Goal: Transaction & Acquisition: Subscribe to service/newsletter

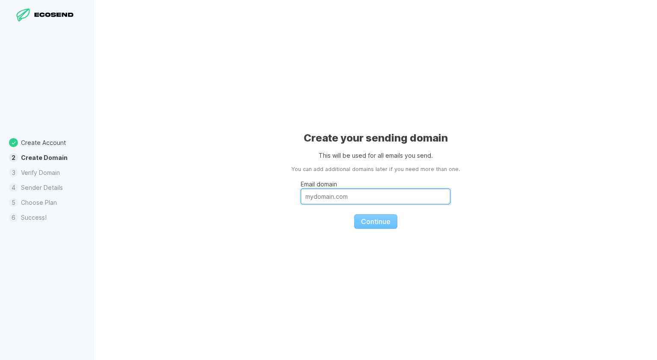
click at [379, 192] on input "Email domain" at bounding box center [376, 197] width 150 height 16
paste input "[DOMAIN_NAME]"
type input "[DOMAIN_NAME]"
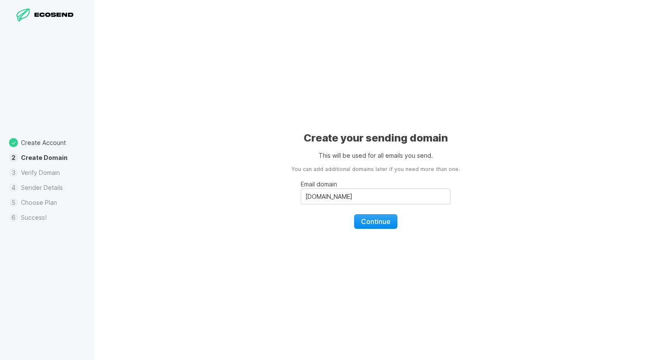
click at [381, 225] on span "Continue" at bounding box center [376, 221] width 30 height 9
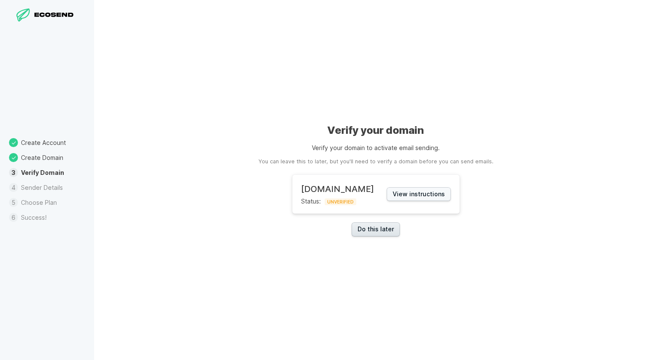
click at [393, 234] on link "Do this later" at bounding box center [376, 229] width 48 height 14
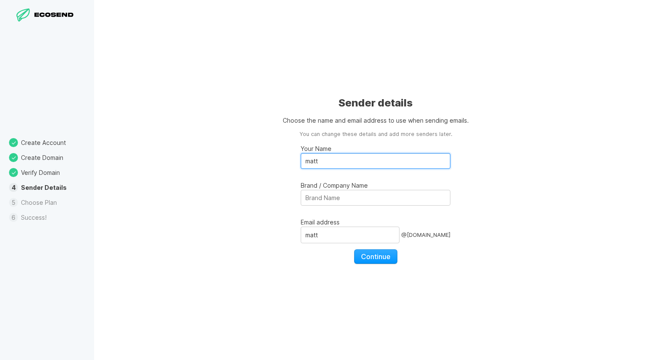
click at [338, 168] on input "matt" at bounding box center [376, 161] width 150 height 16
type input "[PERSON_NAME]"
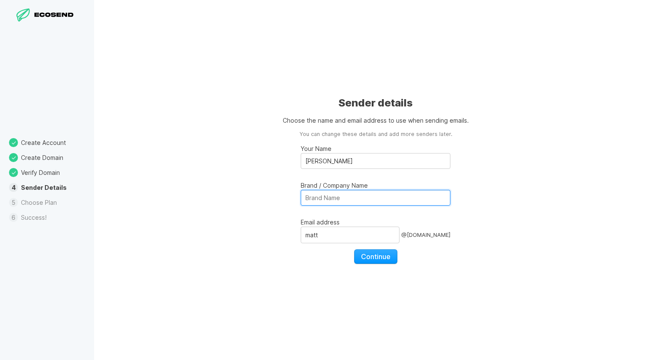
click at [369, 200] on input "Brand / Company Name" at bounding box center [376, 198] width 150 height 16
type input "N"
type input "Borough Market"
click at [418, 126] on div "Sender details Choose the name and email address to use when sending emails. Yo…" at bounding box center [375, 180] width 563 height 360
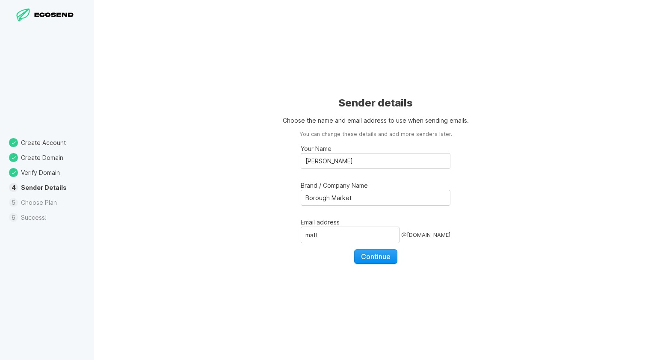
click at [388, 263] on button "Continue" at bounding box center [375, 256] width 43 height 15
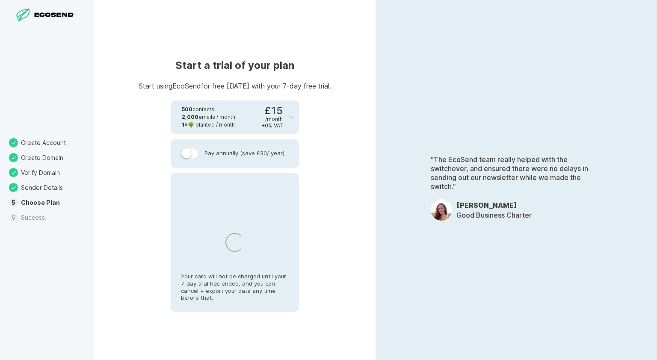
select select "GB"
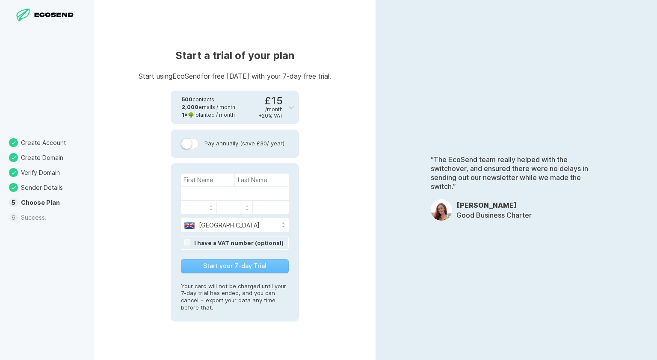
click at [280, 104] on div "£15 / month + 20 % VAT" at bounding box center [271, 107] width 24 height 23
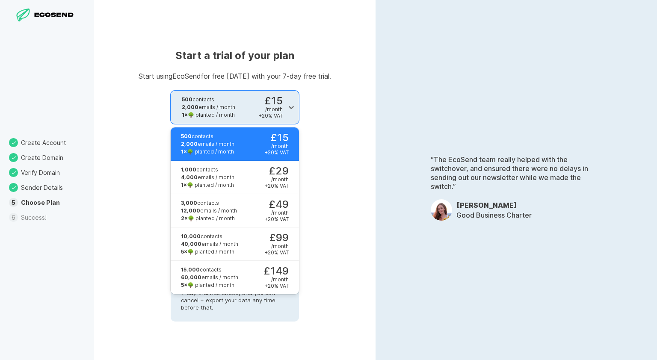
click at [280, 104] on div "£15 / month + 20 % VAT" at bounding box center [271, 107] width 24 height 23
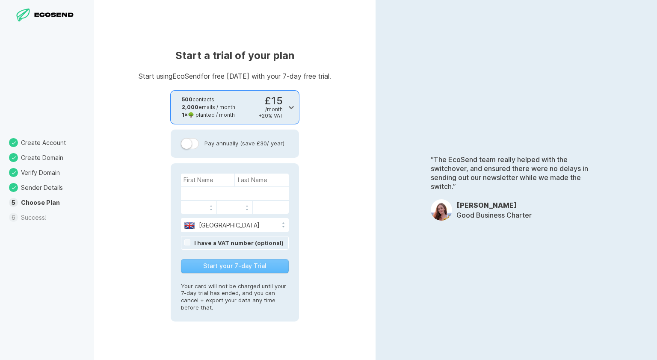
click at [280, 104] on div "£15 / month + 20 % VAT" at bounding box center [271, 107] width 24 height 23
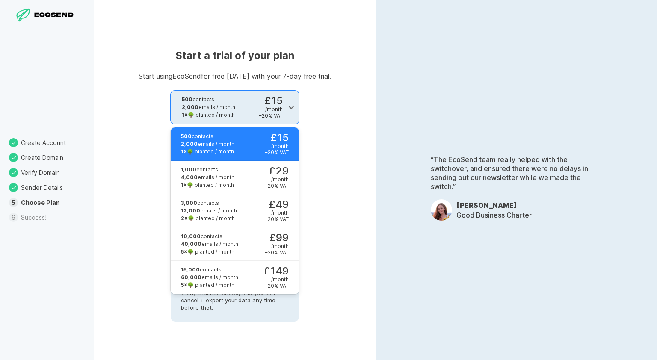
click at [280, 104] on div "£15 / month + 20 % VAT" at bounding box center [271, 107] width 24 height 23
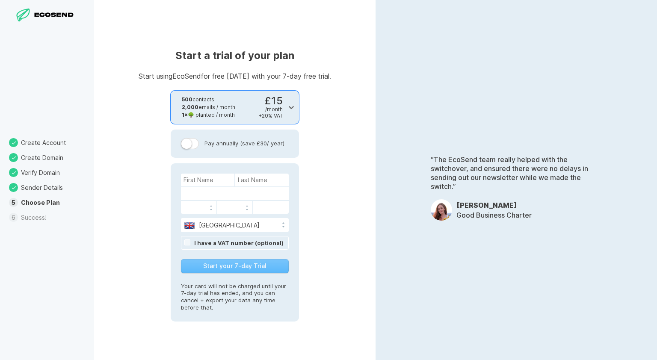
click at [351, 160] on div "Start a trial of your plan Start using EcoSend for free [DATE] with your 7-day …" at bounding box center [234, 180] width 281 height 360
click at [287, 68] on header "Start a trial of your plan Start using EcoSend for free [DATE] with your 7-day …" at bounding box center [235, 58] width 192 height 41
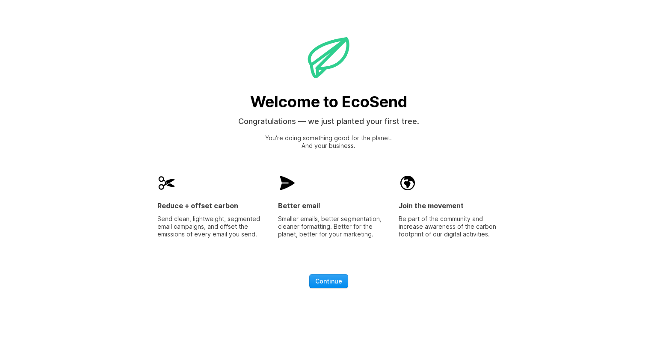
click at [339, 280] on span "Continue" at bounding box center [328, 281] width 27 height 9
click at [338, 280] on span "Continue" at bounding box center [328, 281] width 27 height 9
click at [320, 283] on span "Continue" at bounding box center [328, 281] width 27 height 9
click at [332, 277] on span "Continue" at bounding box center [328, 281] width 27 height 9
click at [206, 89] on div "Welcome to EcoSend Congratulations — we just planted your first tree. You're do…" at bounding box center [328, 180] width 657 height 360
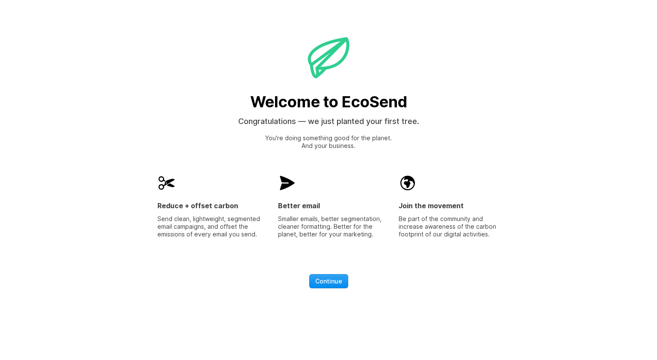
click at [337, 280] on span "Continue" at bounding box center [328, 281] width 27 height 9
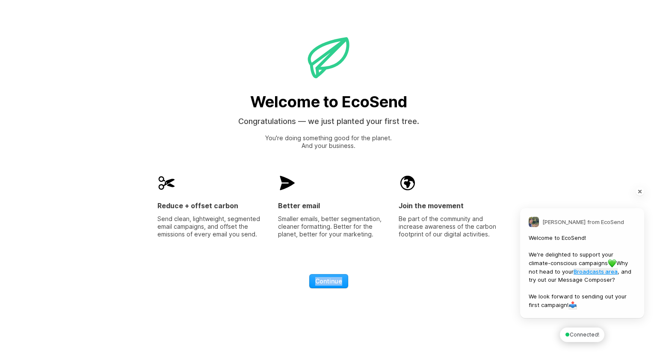
click at [606, 271] on link "Broadcasts area" at bounding box center [596, 271] width 44 height 7
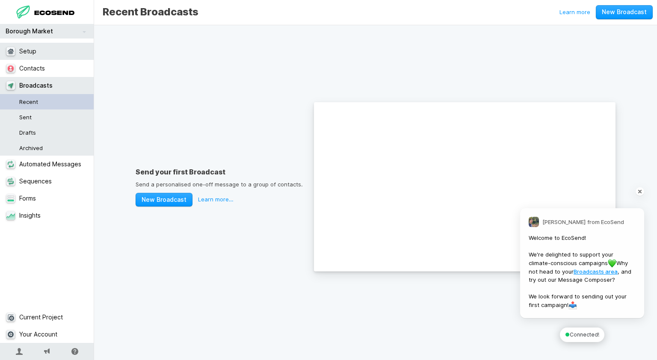
click at [55, 53] on link "Setup" at bounding box center [47, 51] width 94 height 17
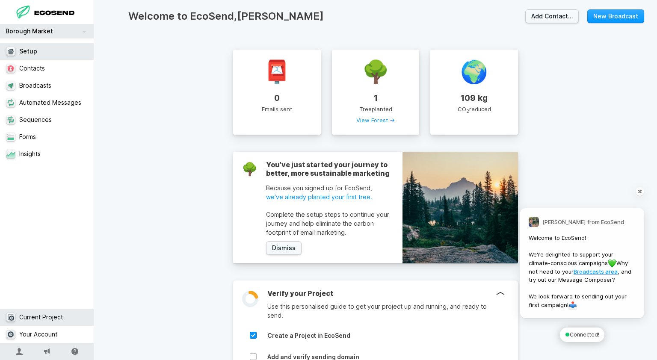
click at [52, 314] on link "Current Project" at bounding box center [47, 317] width 94 height 17
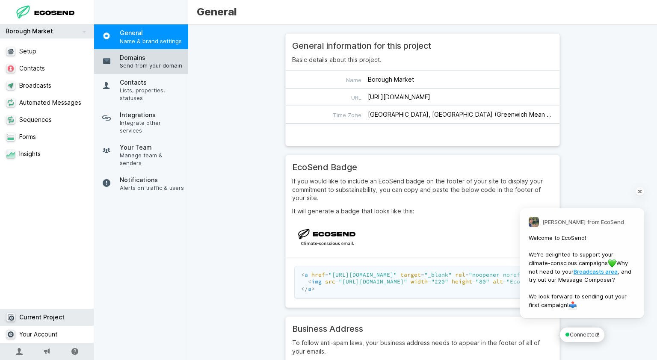
click at [148, 55] on span "Domains" at bounding box center [152, 57] width 64 height 9
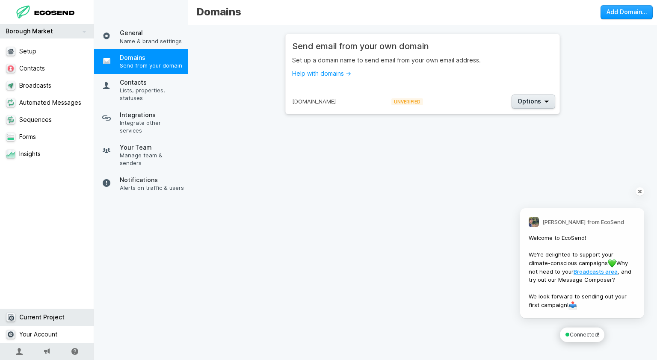
click at [535, 100] on span "Options" at bounding box center [529, 101] width 24 height 9
click at [529, 118] on span "View Details" at bounding box center [540, 115] width 48 height 7
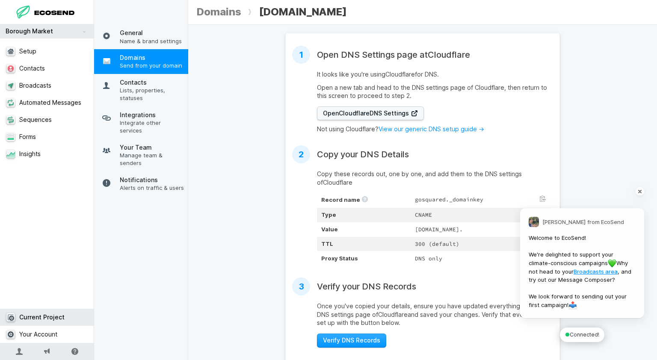
scroll to position [130, 0]
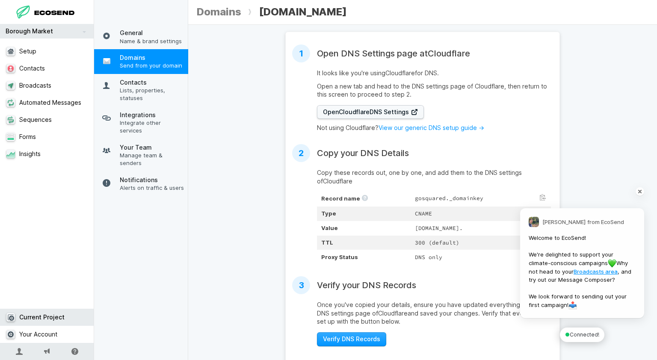
click at [411, 197] on td "gosquared._domainkey" at bounding box center [481, 199] width 140 height 16
copy td "gosquared._domainkey"
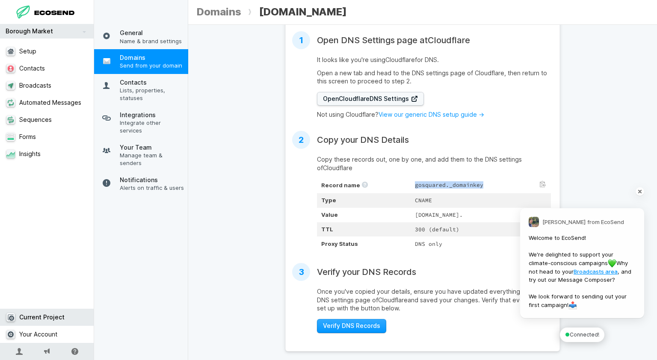
click at [411, 198] on td "CNAME" at bounding box center [481, 200] width 140 height 15
copy td "CNAME"
click at [414, 211] on td "7b0e3868-31a2-483e-a658-c3576e63de04.dkim.gosquared-mail.com." at bounding box center [481, 215] width 140 height 15
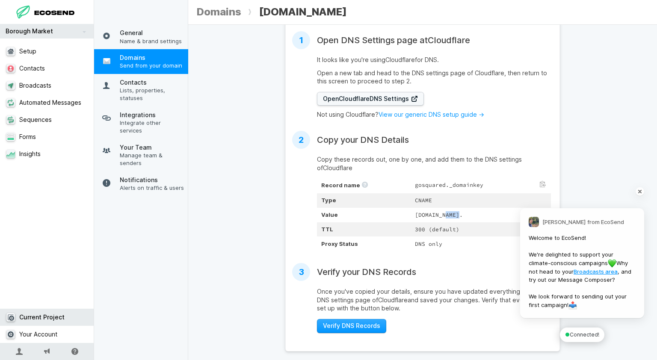
click at [414, 211] on td "7b0e3868-31a2-483e-a658-c3576e63de04.dkim.gosquared-mail.com." at bounding box center [481, 215] width 140 height 15
copy td "7b0e3868-31a2-483e-a658-c3576e63de04.dkim.gosquared-mail.com."
click at [416, 227] on td "300 (default)" at bounding box center [481, 229] width 140 height 15
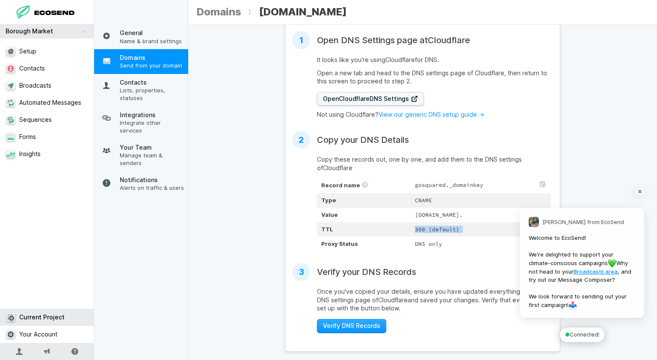
copy td "300 (default)"
click at [411, 245] on td "DNS only" at bounding box center [481, 244] width 140 height 15
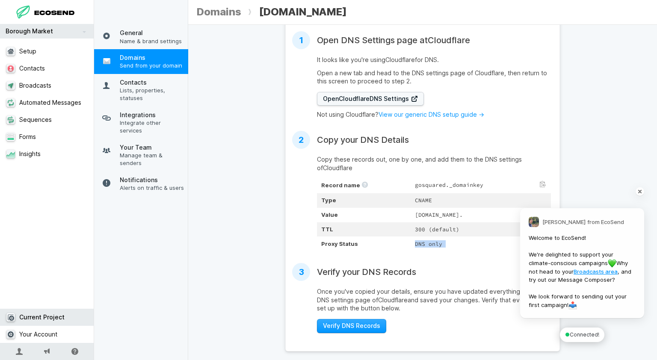
copy td "DNS only"
click at [17, 350] on icon at bounding box center [19, 351] width 7 height 7
click at [43, 304] on link "Sign out…" at bounding box center [47, 303] width 86 height 16
